Goal: Find specific page/section: Find specific page/section

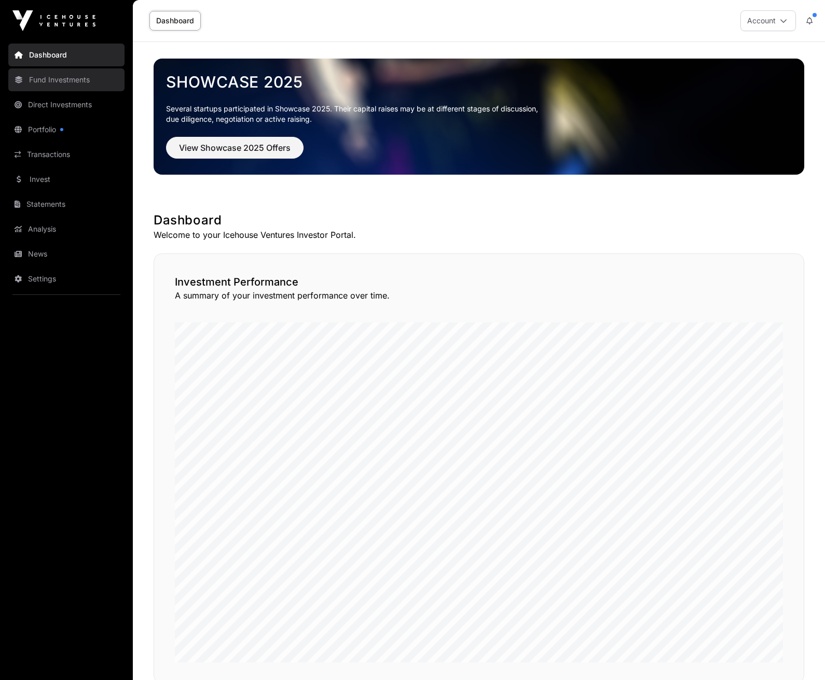
click at [66, 79] on link "Fund Investments" at bounding box center [66, 79] width 116 height 23
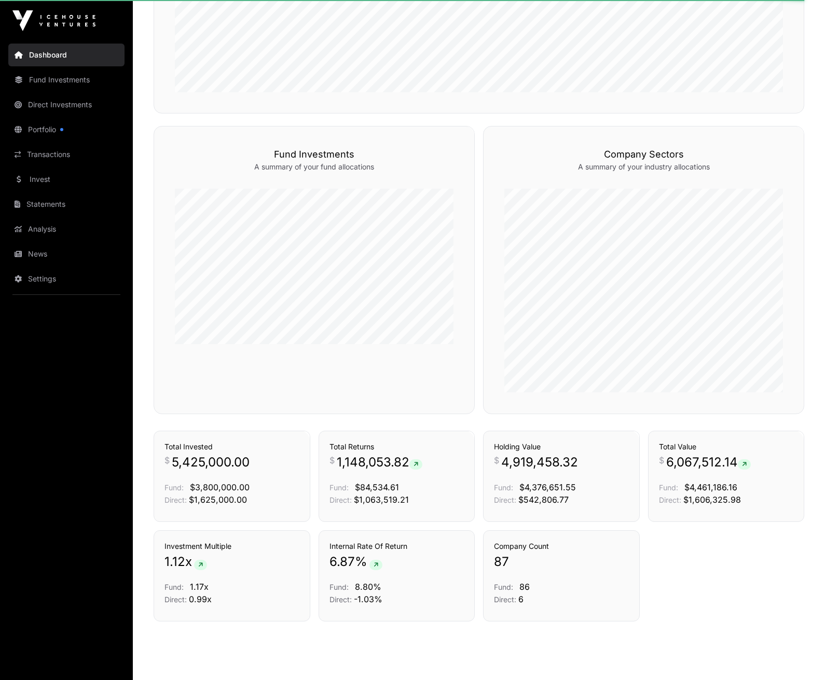
scroll to position [599, 0]
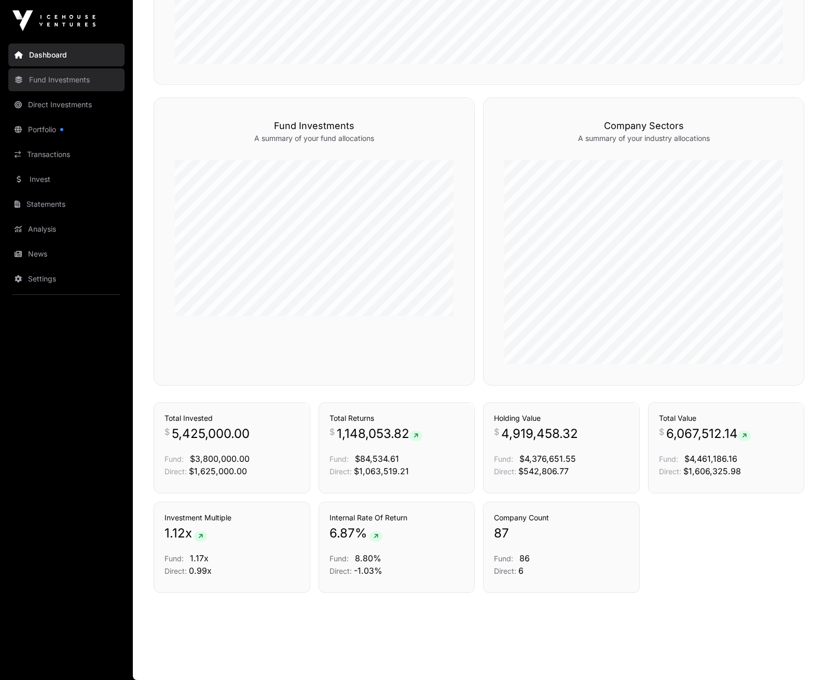
click at [51, 80] on link "Fund Investments" at bounding box center [66, 79] width 116 height 23
click at [49, 130] on link "Portfolio" at bounding box center [66, 129] width 116 height 23
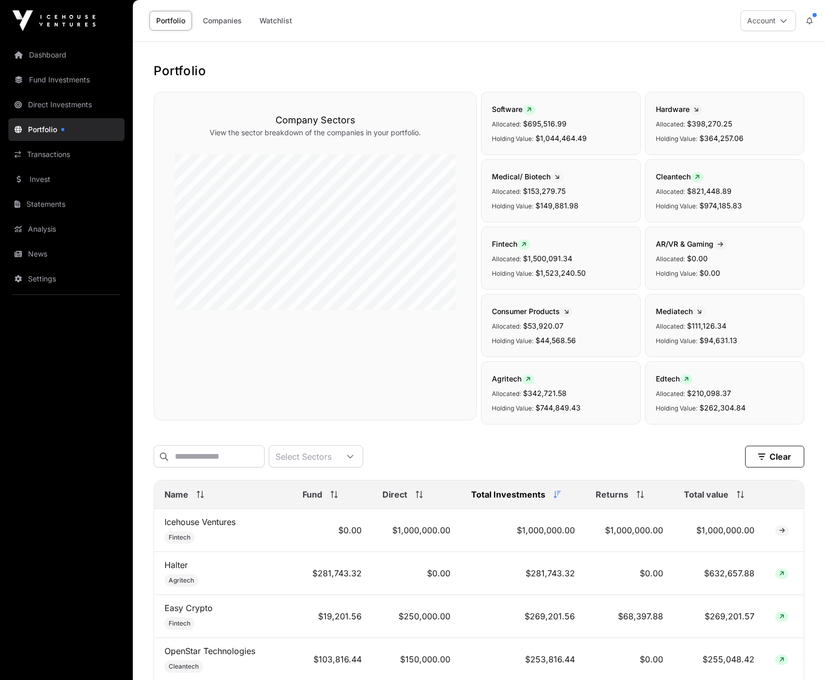
click at [185, 501] on span "Name" at bounding box center [176, 495] width 24 height 12
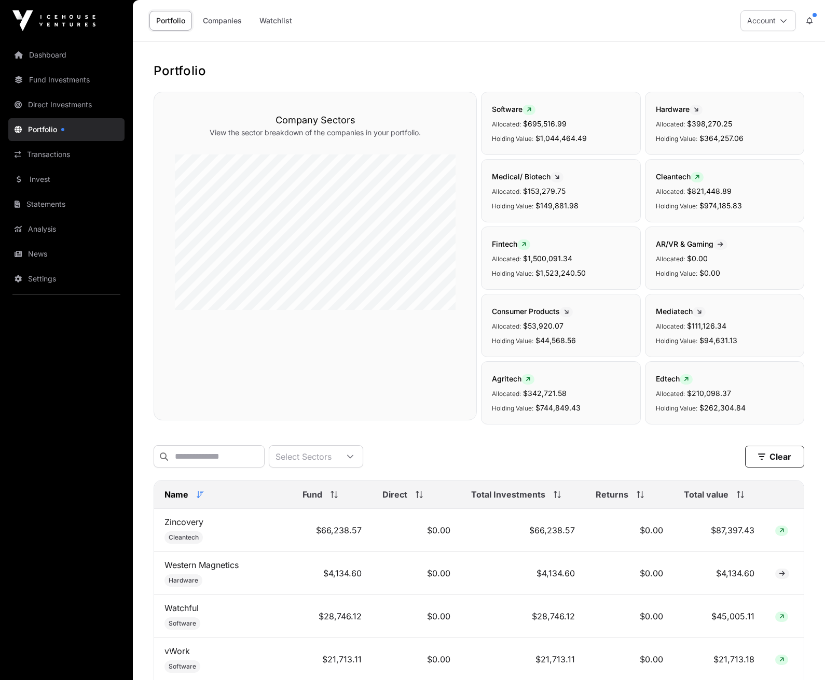
click at [186, 501] on span "Name" at bounding box center [176, 495] width 24 height 12
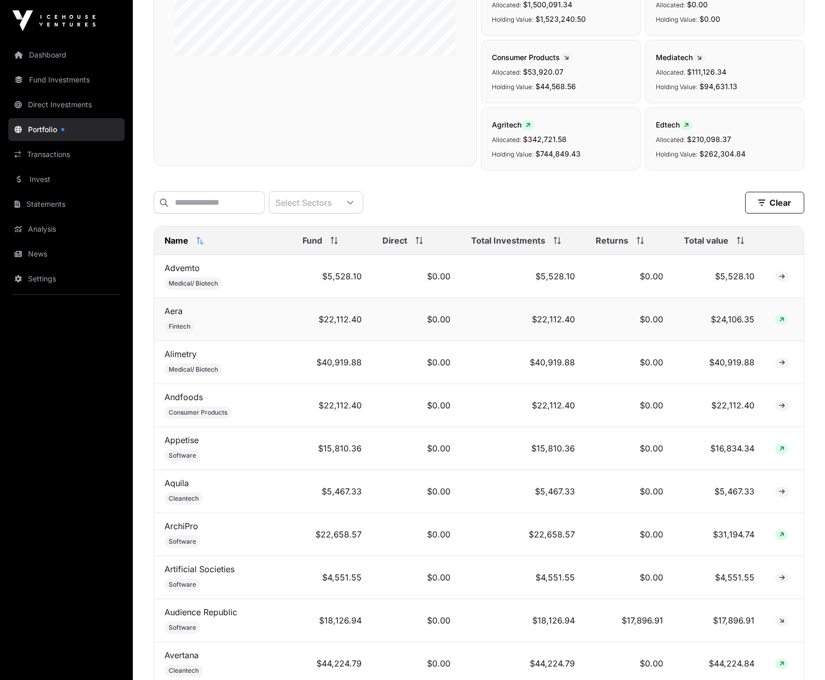
scroll to position [52, 0]
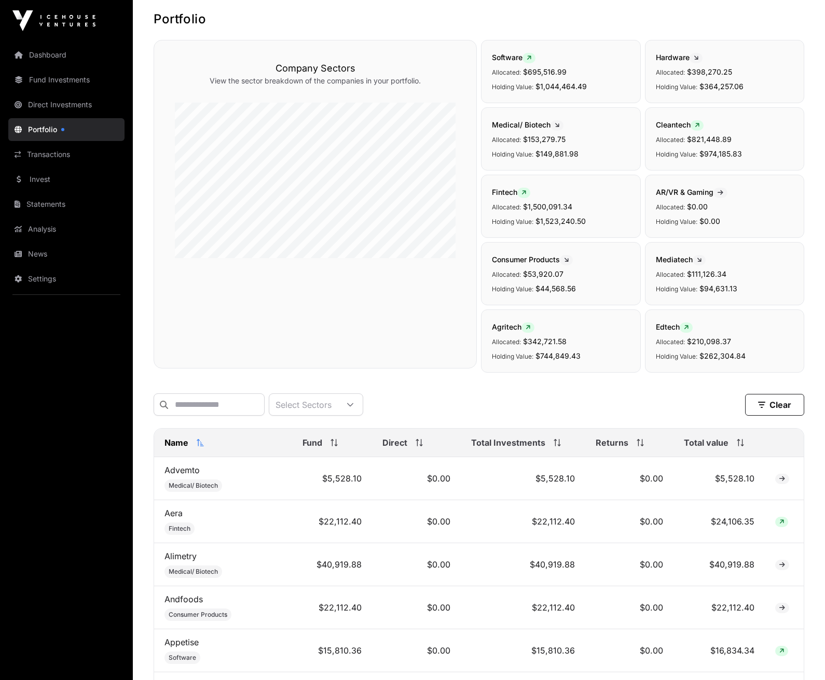
click at [683, 256] on span "Mediatech" at bounding box center [681, 259] width 50 height 9
click at [681, 261] on span "Mediatech" at bounding box center [681, 259] width 50 height 9
click at [354, 407] on icon at bounding box center [349, 404] width 7 height 7
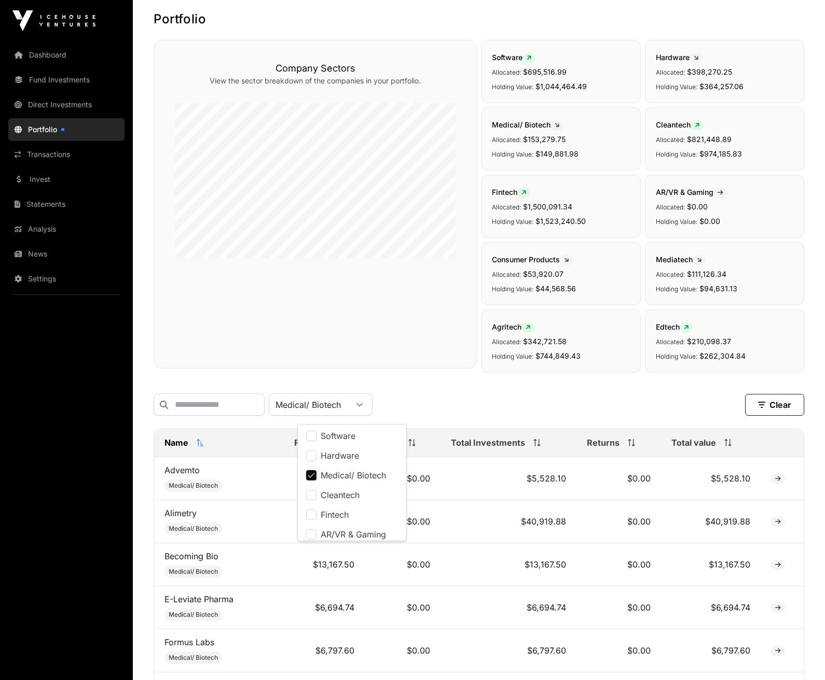
click at [268, 308] on div "Company Sectors View the sector breakdown of the companies in your portfolio." at bounding box center [315, 204] width 323 height 329
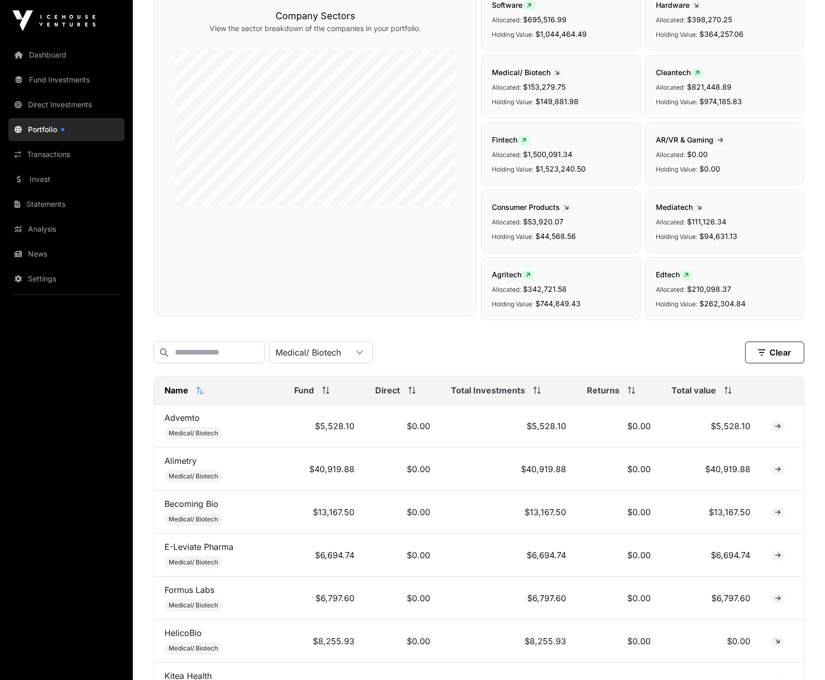
scroll to position [0, 0]
